Goal: Task Accomplishment & Management: Manage account settings

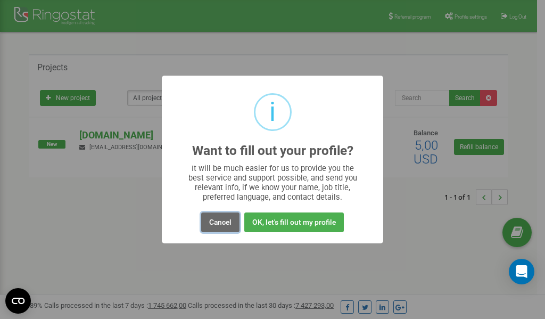
click at [222, 221] on button "Cancel" at bounding box center [220, 222] width 38 height 20
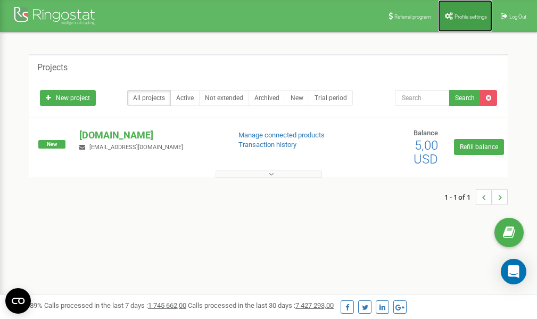
click at [469, 12] on link "Profile settings" at bounding box center [465, 16] width 54 height 32
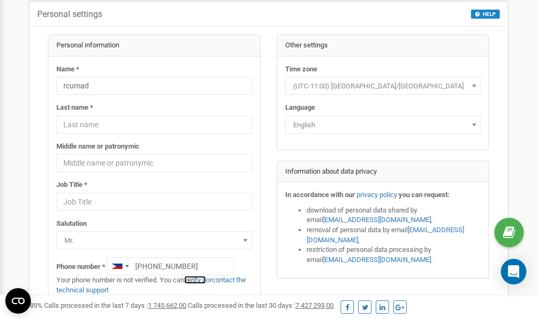
click at [200, 278] on link "verify it" at bounding box center [195, 280] width 22 height 8
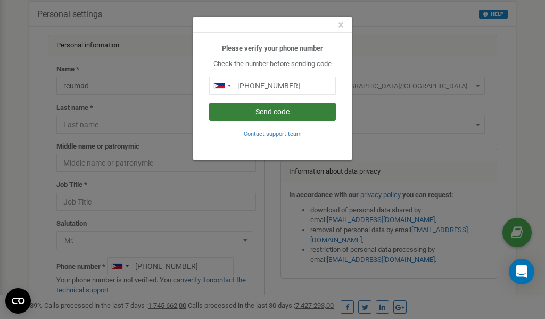
click at [275, 111] on button "Send code" at bounding box center [272, 112] width 127 height 18
